Goal: Task Accomplishment & Management: Complete application form

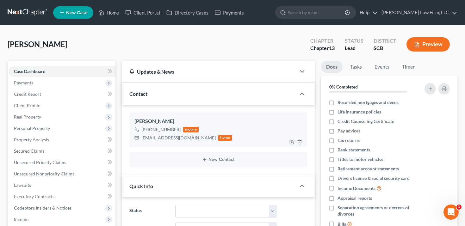
click at [159, 138] on div "[EMAIL_ADDRESS][DOMAIN_NAME]" at bounding box center [178, 138] width 74 height 6
click at [218, 138] on div "home" at bounding box center [225, 138] width 14 height 6
drag, startPoint x: 184, startPoint y: 138, endPoint x: 142, endPoint y: 137, distance: 42.4
click at [142, 137] on div "[EMAIL_ADDRESS][DOMAIN_NAME]" at bounding box center [178, 138] width 74 height 6
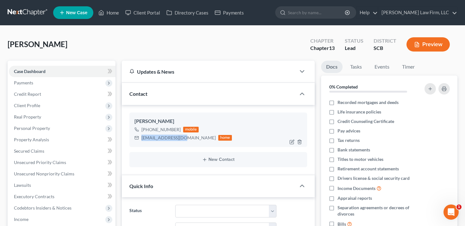
copy div "[EMAIL_ADDRESS][DOMAIN_NAME]"
click at [72, 103] on span "Client Profile" at bounding box center [62, 105] width 107 height 11
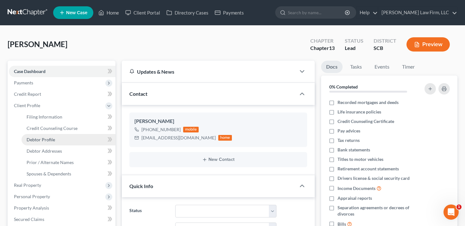
click at [70, 139] on link "Debtor Profile" at bounding box center [69, 139] width 94 height 11
select select "0"
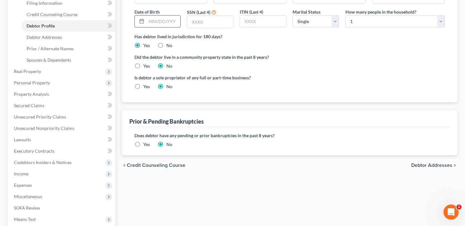
scroll to position [85, 0]
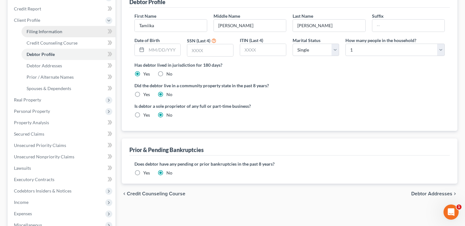
click at [72, 37] on link "Filing Information" at bounding box center [69, 31] width 94 height 11
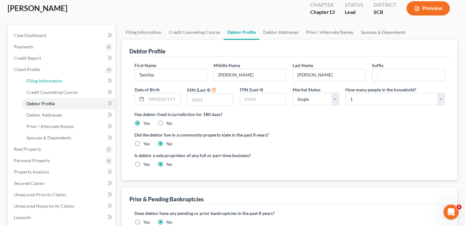
select select "1"
select select "0"
select select "3"
select select "42"
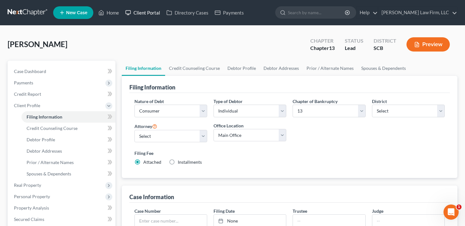
click at [145, 14] on link "Client Portal" at bounding box center [142, 12] width 41 height 11
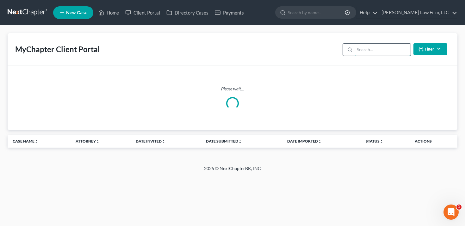
click at [369, 50] on input "search" at bounding box center [383, 50] width 56 height 12
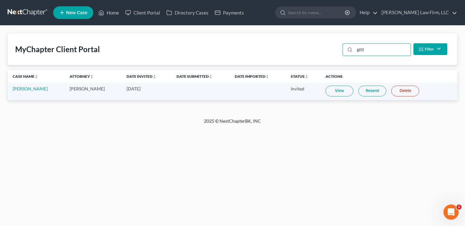
type input "gilli"
click at [375, 90] on link "Resend" at bounding box center [372, 91] width 28 height 11
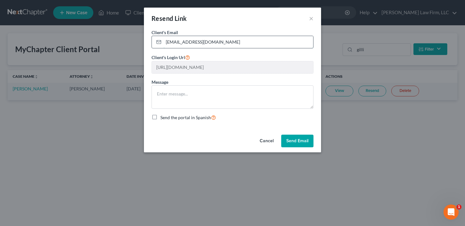
click at [254, 41] on input "[EMAIL_ADDRESS][DOMAIN_NAME]" at bounding box center [239, 42] width 150 height 12
paste input "[EMAIL_ADDRESS]"
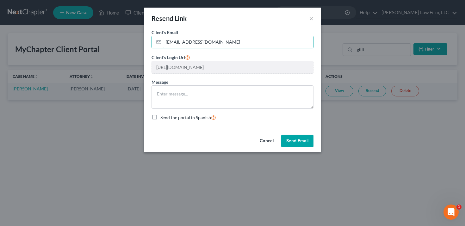
type input "[EMAIL_ADDRESS][DOMAIN_NAME]"
click at [295, 144] on button "Send Email" at bounding box center [297, 141] width 32 height 13
